Goal: Transaction & Acquisition: Subscribe to service/newsletter

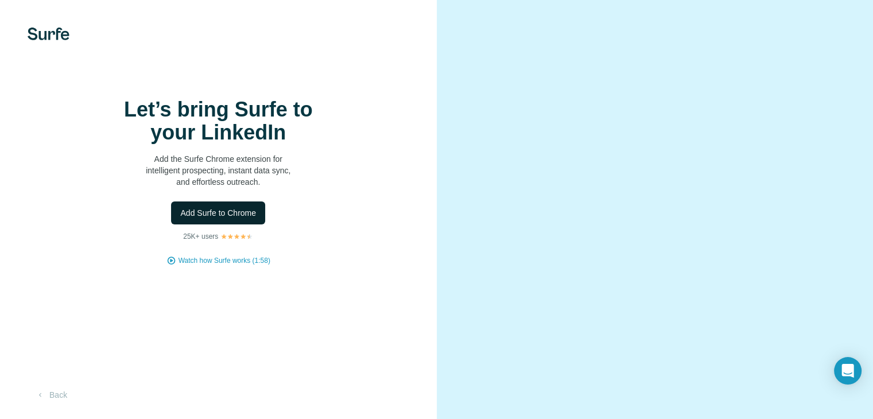
click at [252, 219] on span "Add Surfe to Chrome" at bounding box center [218, 212] width 76 height 11
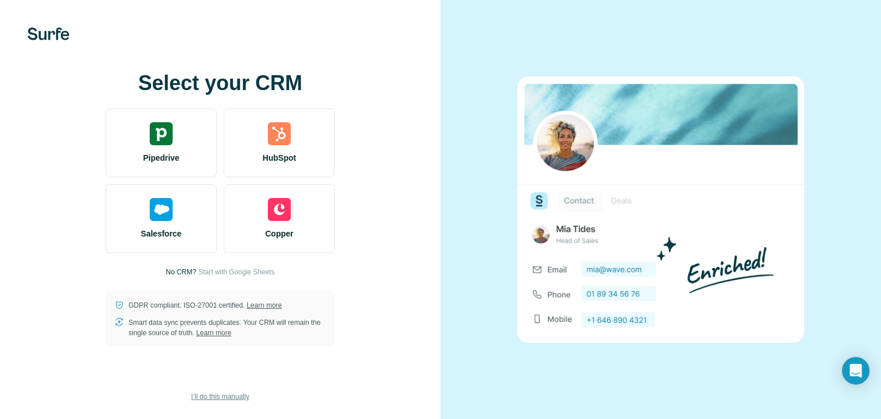
click at [220, 399] on span "I’ll do this manually" at bounding box center [220, 396] width 58 height 10
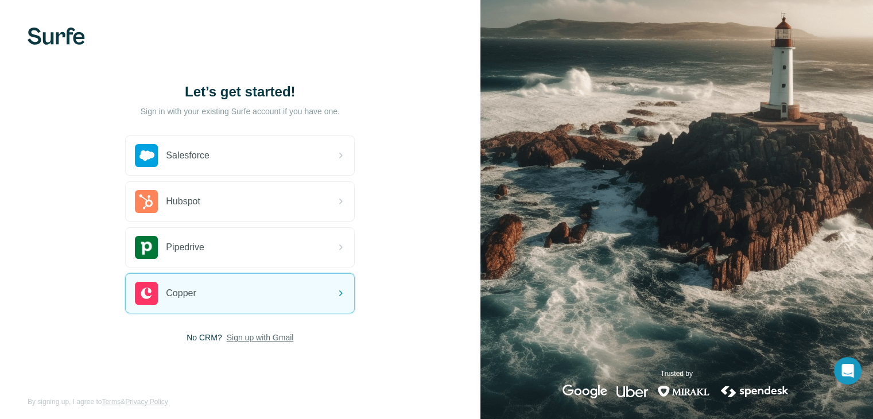
click at [263, 336] on span "Sign up with Gmail" at bounding box center [260, 337] width 67 height 11
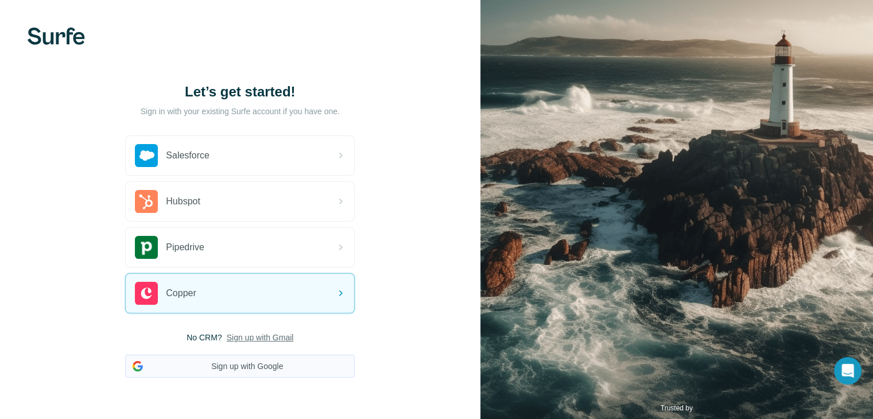
click at [265, 365] on button "Sign up with Google" at bounding box center [239, 366] width 229 height 23
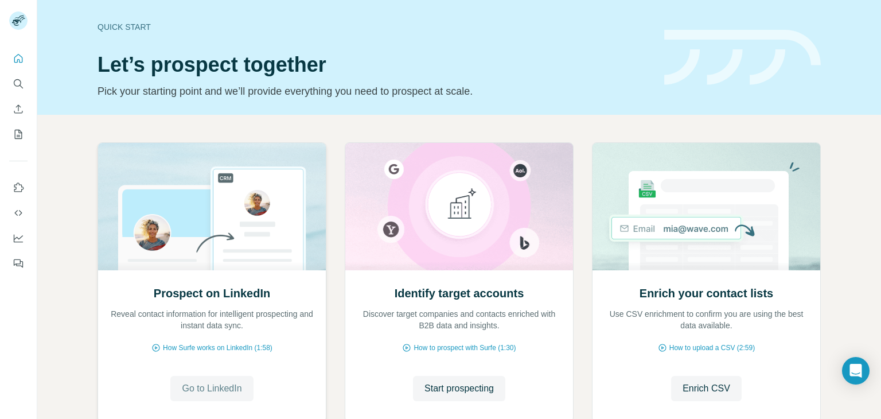
click at [227, 393] on span "Go to LinkedIn" at bounding box center [212, 389] width 60 height 14
